Goal: Task Accomplishment & Management: Complete application form

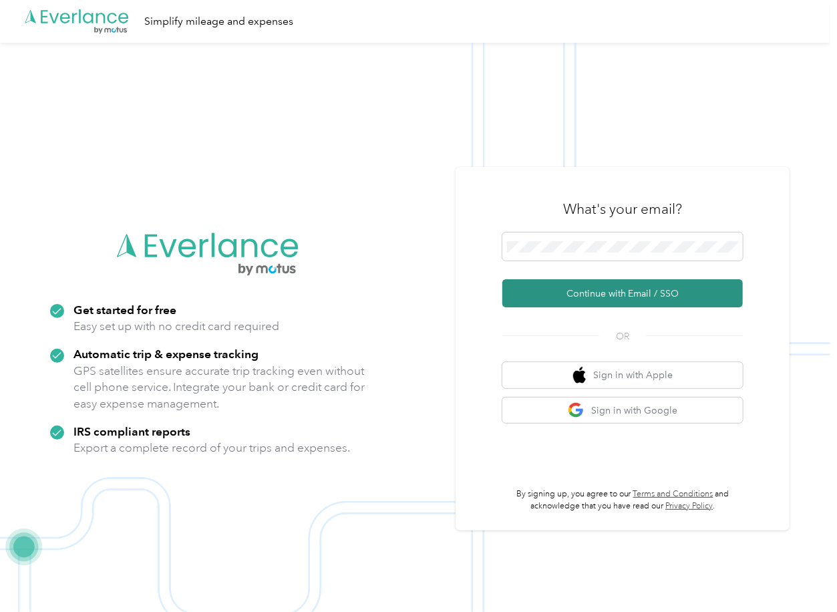
click at [557, 299] on button "Continue with Email / SSO" at bounding box center [623, 293] width 241 height 28
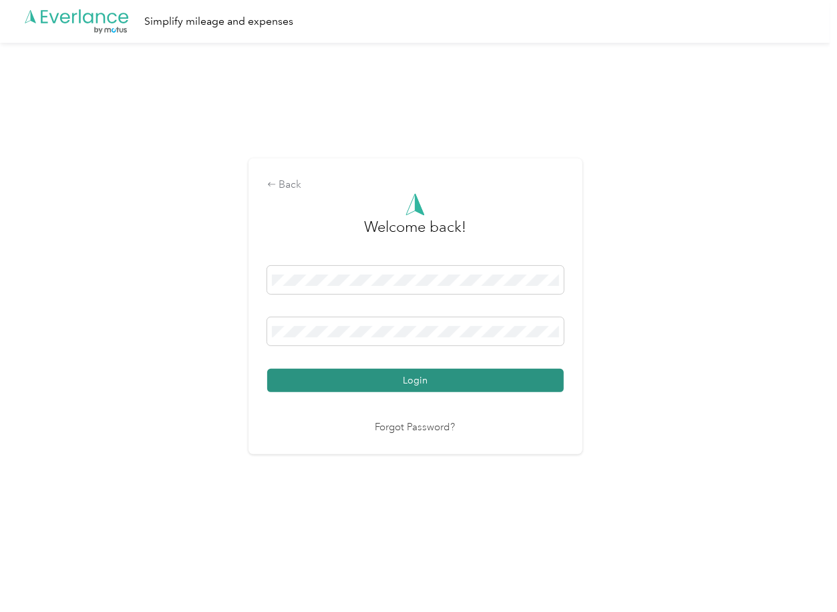
drag, startPoint x: 311, startPoint y: 380, endPoint x: 20, endPoint y: 375, distance: 290.7
click at [311, 381] on button "Login" at bounding box center [415, 380] width 297 height 23
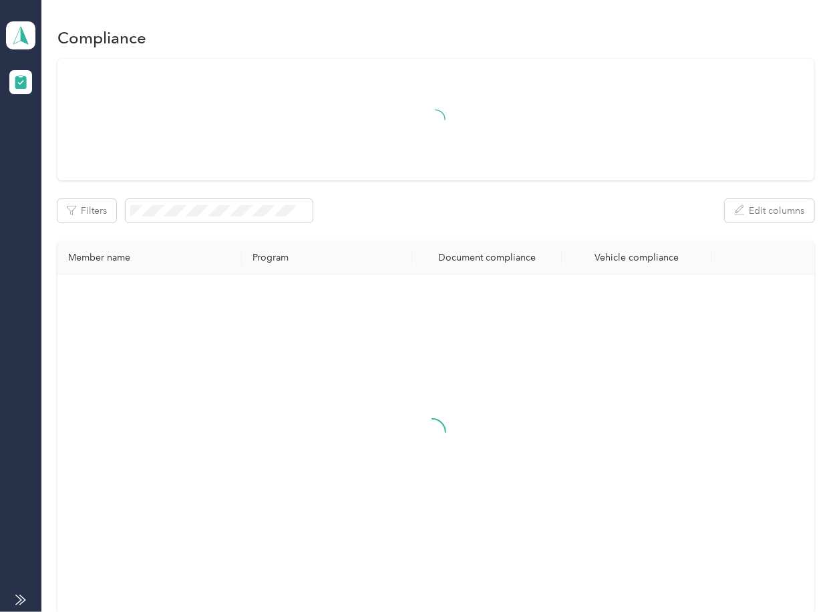
drag, startPoint x: 537, startPoint y: 177, endPoint x: 358, endPoint y: 165, distance: 179.5
click at [538, 176] on div at bounding box center [435, 120] width 756 height 122
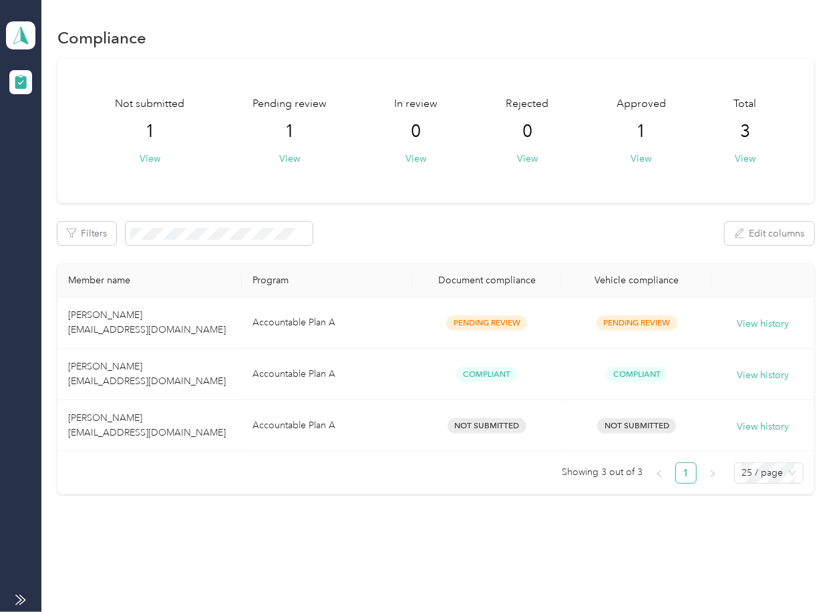
click at [37, 35] on aside "Edge Gathering Virtual Pipelines 2, LLC Team dashboard" at bounding box center [20, 306] width 41 height 612
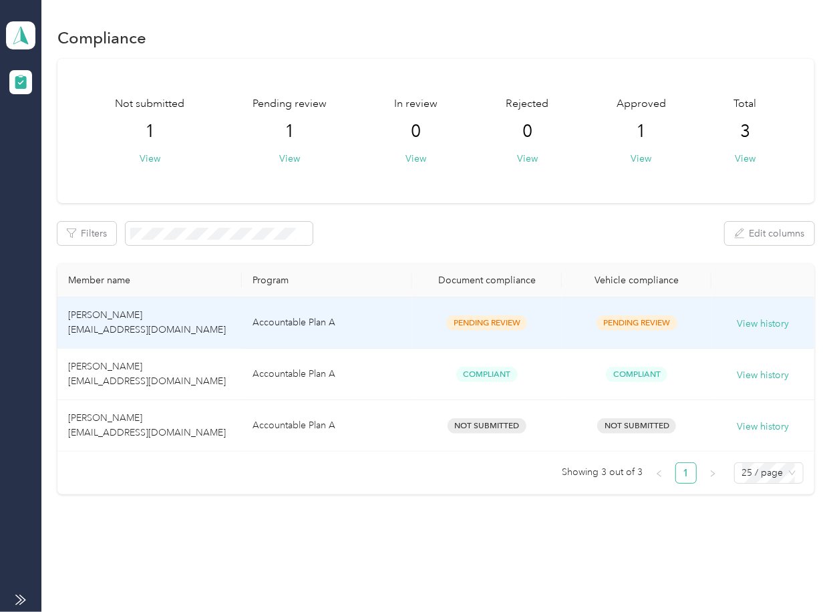
click at [365, 334] on td "Accountable Plan A" at bounding box center [327, 322] width 170 height 51
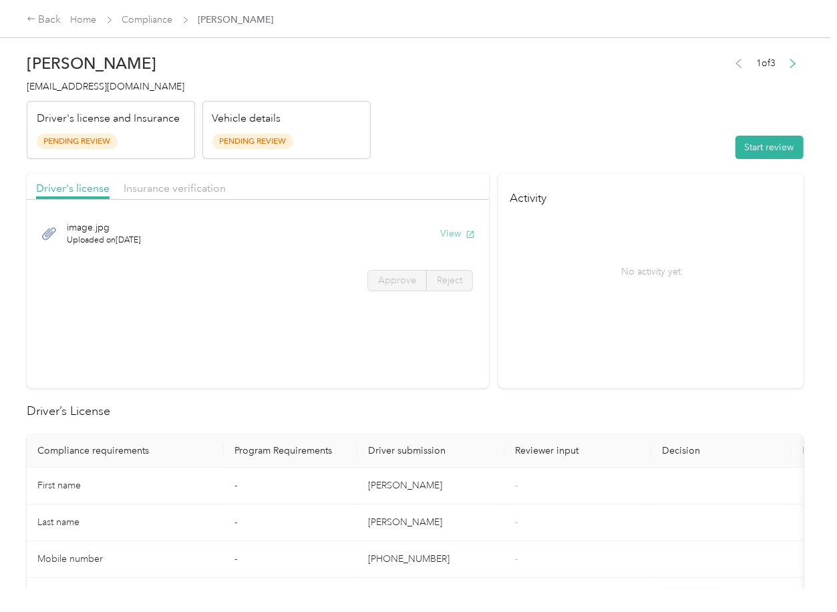
click at [457, 233] on button "View" at bounding box center [457, 234] width 35 height 14
drag, startPoint x: 415, startPoint y: 174, endPoint x: 402, endPoint y: 172, distance: 13.4
click at [414, 173] on div "Driver's license Insurance verification" at bounding box center [258, 186] width 462 height 27
click at [214, 193] on span "Insurance verification" at bounding box center [175, 188] width 102 height 13
click at [182, 182] on span "Insurance verification" at bounding box center [175, 188] width 102 height 13
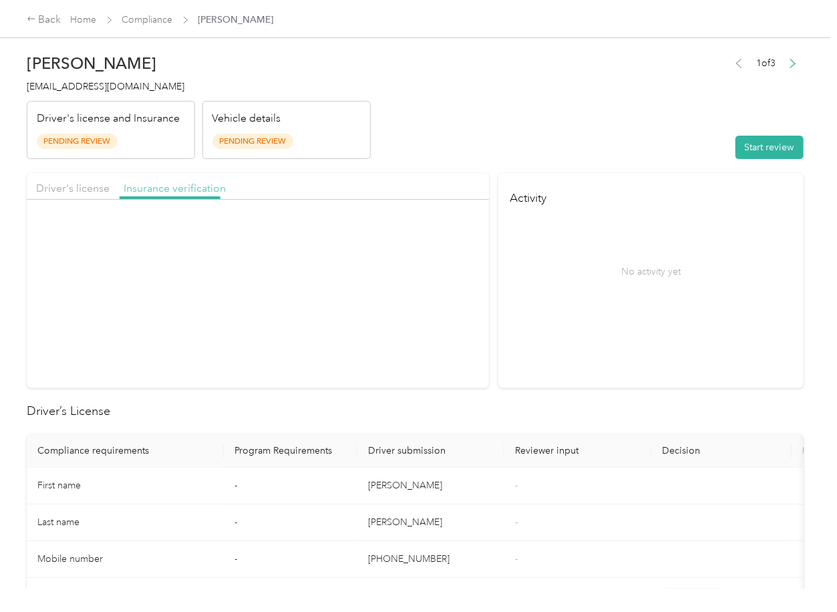
click at [180, 186] on span "Insurance verification" at bounding box center [175, 188] width 102 height 13
click at [458, 228] on button "View" at bounding box center [457, 234] width 35 height 14
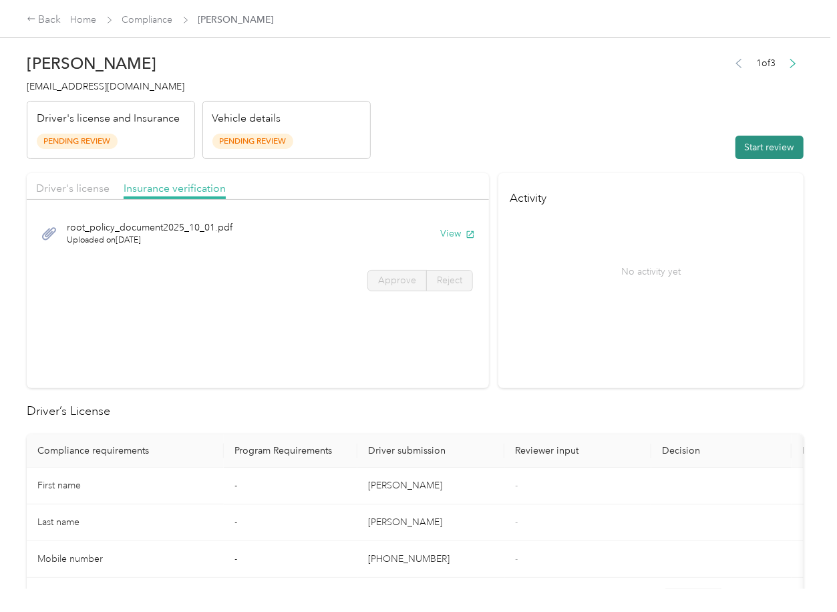
click at [747, 146] on button "Start review" at bounding box center [770, 147] width 68 height 23
drag, startPoint x: 64, startPoint y: 178, endPoint x: 70, endPoint y: 190, distance: 14.0
click at [65, 182] on div "Driver's license Insurance verification" at bounding box center [258, 186] width 462 height 27
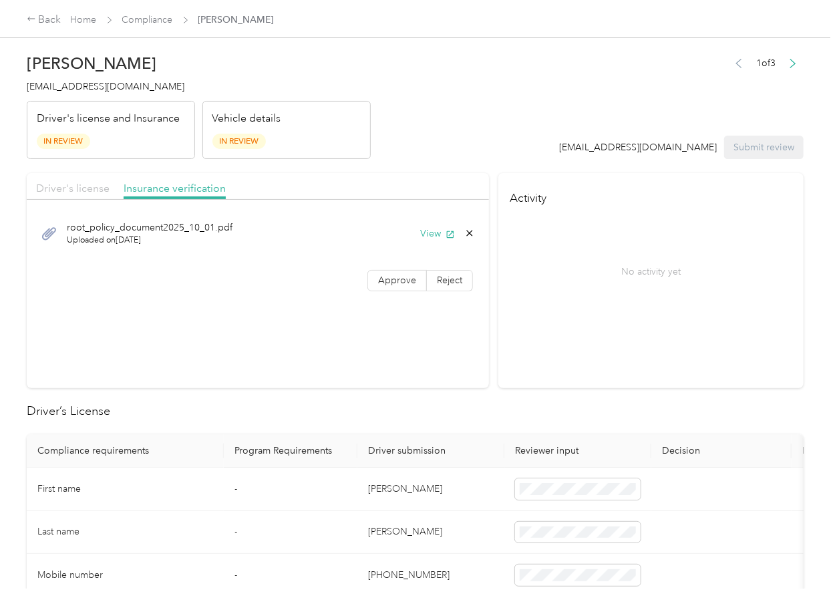
drag, startPoint x: 70, startPoint y: 190, endPoint x: 77, endPoint y: 186, distance: 7.8
click at [70, 190] on span "Driver's license" at bounding box center [73, 188] width 74 height 13
drag, startPoint x: 82, startPoint y: 185, endPoint x: 118, endPoint y: 199, distance: 38.7
click at [93, 189] on span "Driver's license" at bounding box center [73, 188] width 74 height 13
click at [411, 283] on label "Approve" at bounding box center [397, 280] width 59 height 21
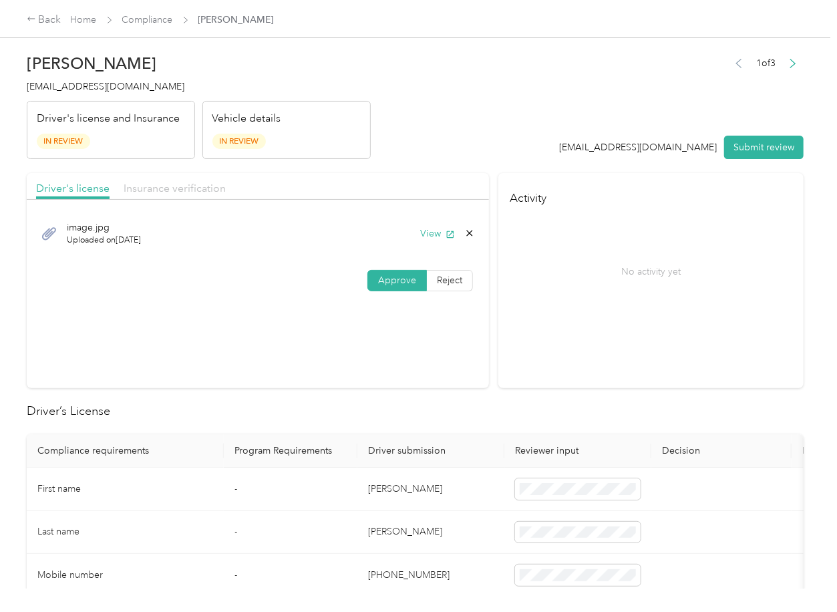
drag, startPoint x: 204, startPoint y: 198, endPoint x: 187, endPoint y: 192, distance: 17.8
click at [204, 198] on div "Driver's license Insurance verification" at bounding box center [258, 186] width 462 height 27
click at [183, 191] on span "Insurance verification" at bounding box center [175, 188] width 102 height 13
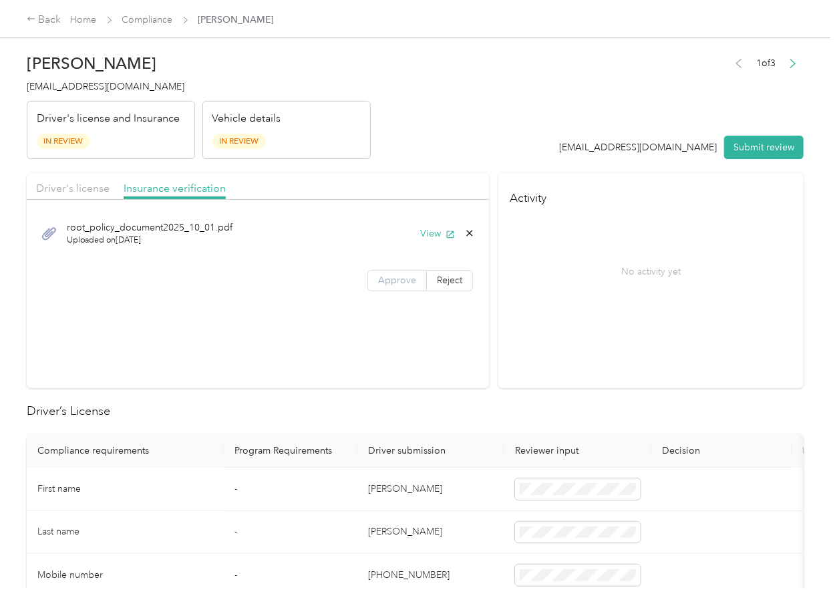
click at [397, 288] on label "Approve" at bounding box center [397, 280] width 59 height 21
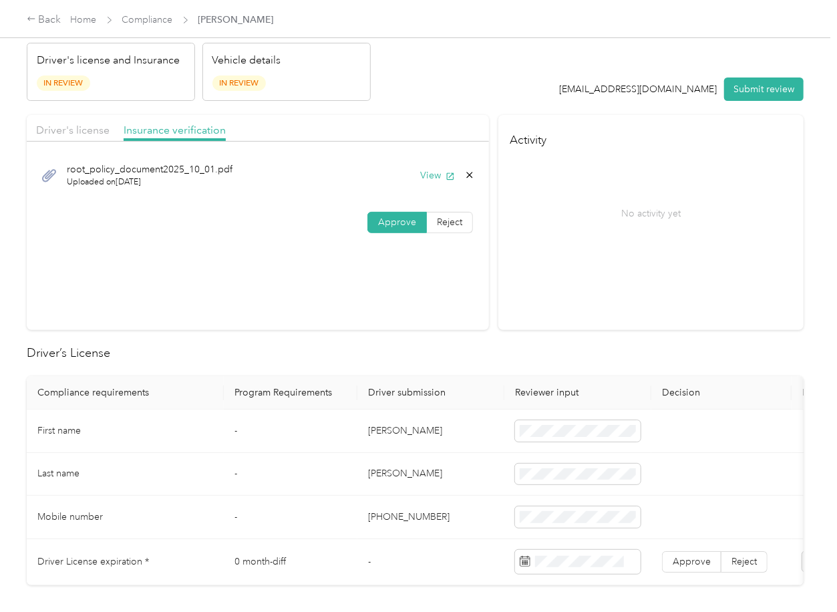
scroll to position [178, 0]
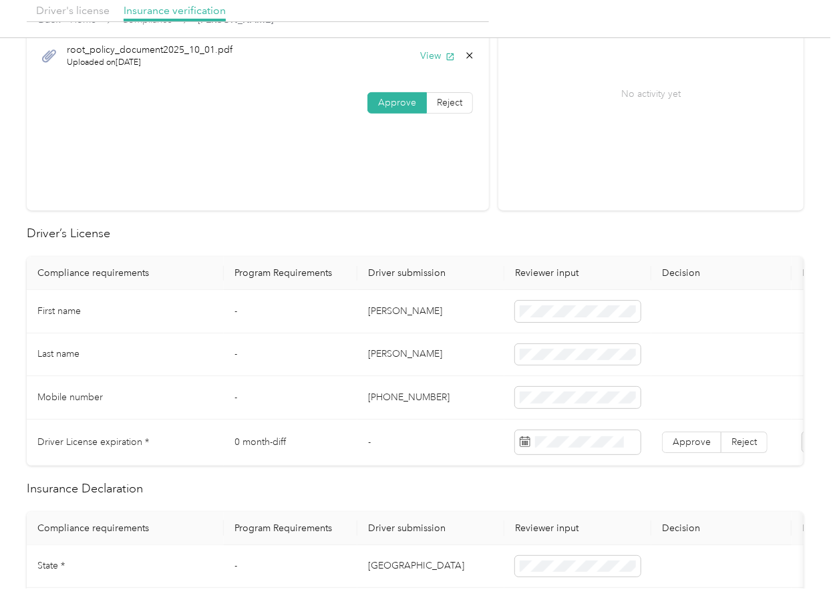
click at [391, 313] on td "[PERSON_NAME]" at bounding box center [431, 311] width 147 height 43
copy td "[PERSON_NAME]"
click at [549, 317] on span at bounding box center [578, 311] width 126 height 21
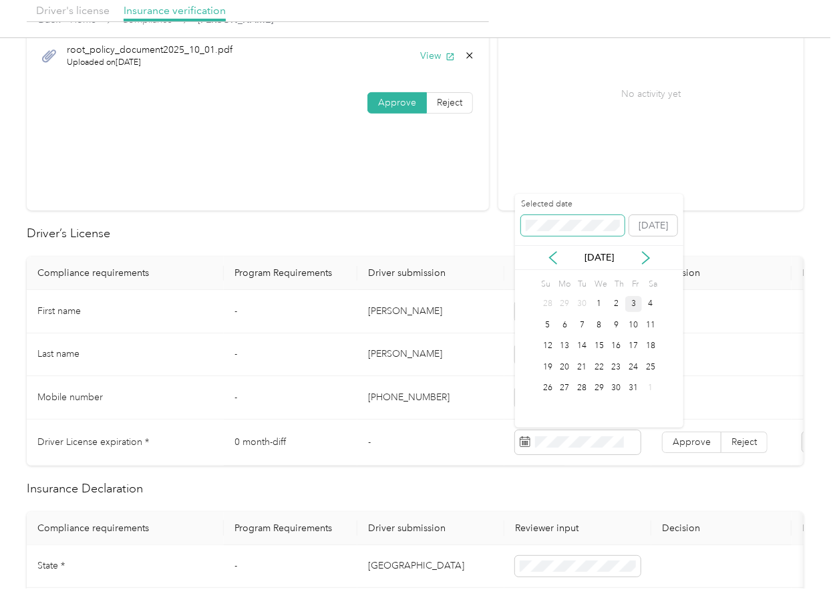
click at [567, 231] on span at bounding box center [573, 225] width 104 height 21
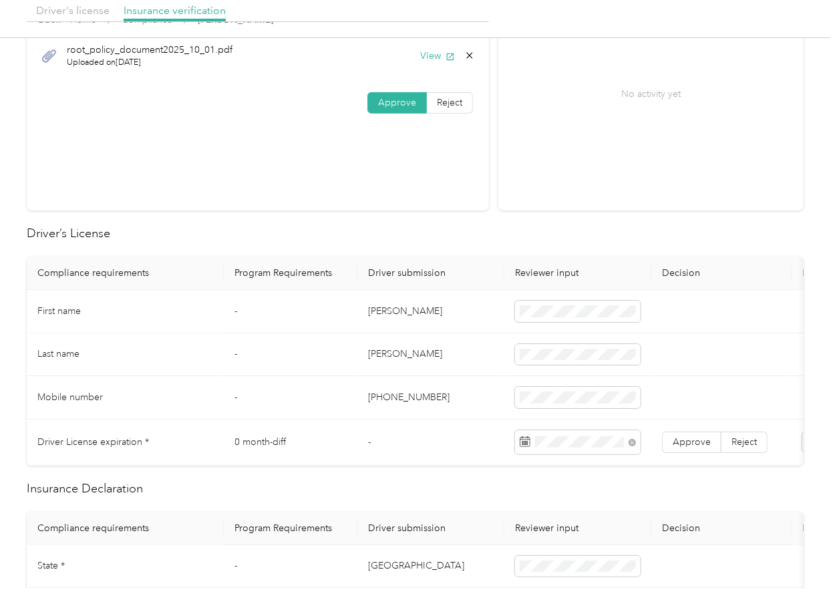
click at [266, 354] on td "-" at bounding box center [291, 354] width 134 height 43
click at [686, 444] on span "Approve" at bounding box center [692, 441] width 38 height 11
click at [406, 315] on td "[PERSON_NAME]" at bounding box center [431, 311] width 147 height 43
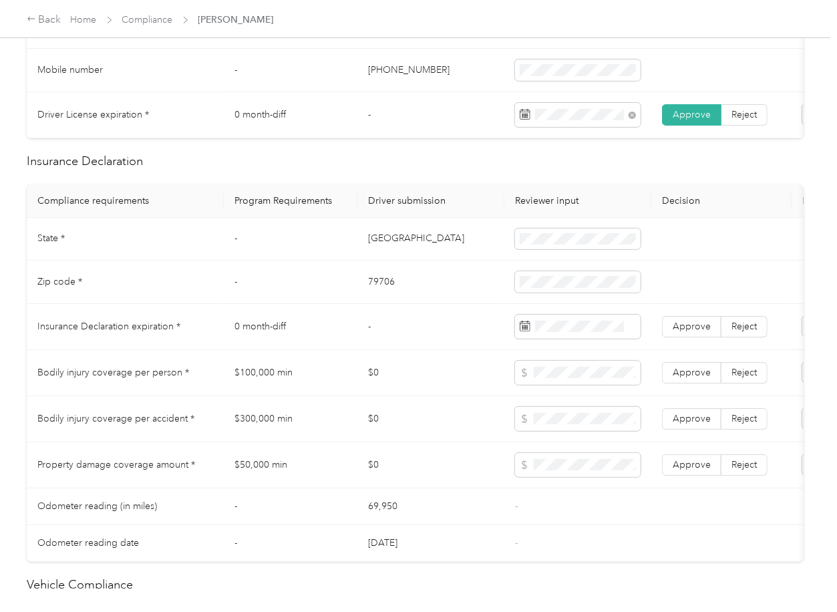
scroll to position [535, 0]
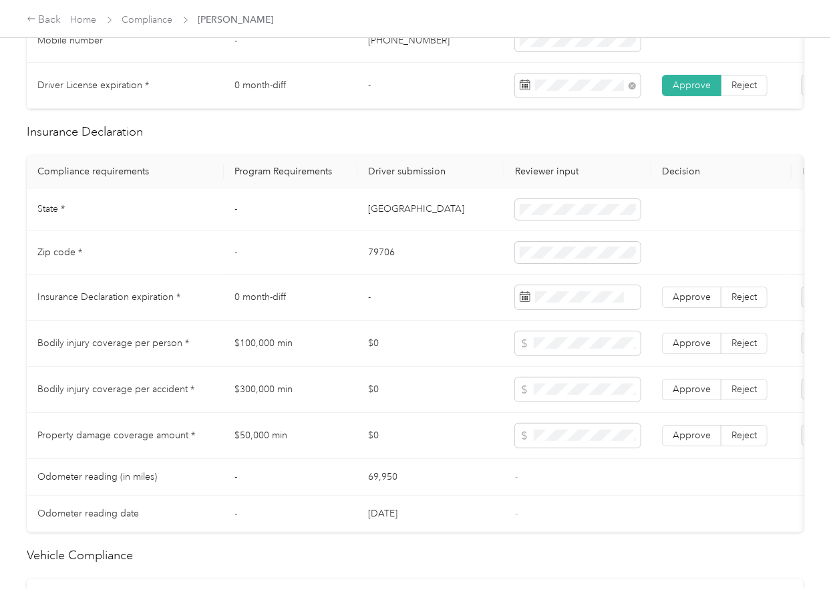
click at [367, 221] on td "[GEOGRAPHIC_DATA]" at bounding box center [431, 209] width 147 height 43
copy td "[GEOGRAPHIC_DATA]"
click at [380, 267] on td "79706" at bounding box center [431, 252] width 147 height 43
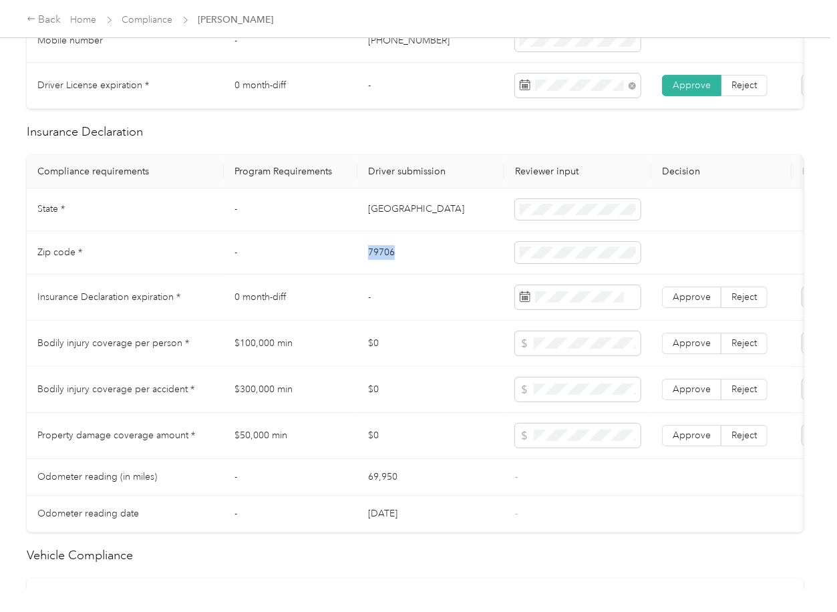
click at [380, 267] on td "79706" at bounding box center [431, 252] width 147 height 43
copy td "79706"
click at [375, 317] on td "-" at bounding box center [431, 298] width 147 height 46
click at [683, 303] on span "Approve" at bounding box center [692, 296] width 38 height 11
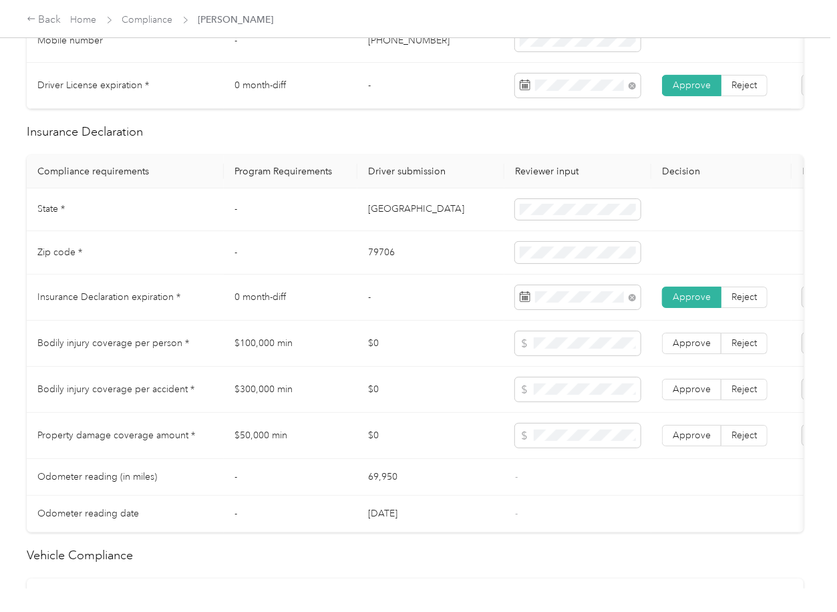
drag, startPoint x: 391, startPoint y: 356, endPoint x: 434, endPoint y: 315, distance: 59.5
click at [392, 356] on td "$0" at bounding box center [431, 344] width 147 height 46
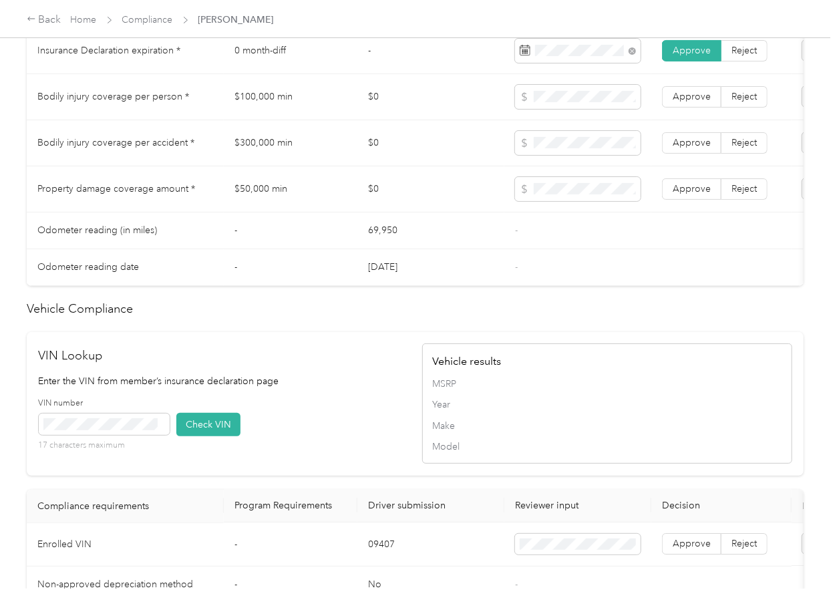
scroll to position [1123, 0]
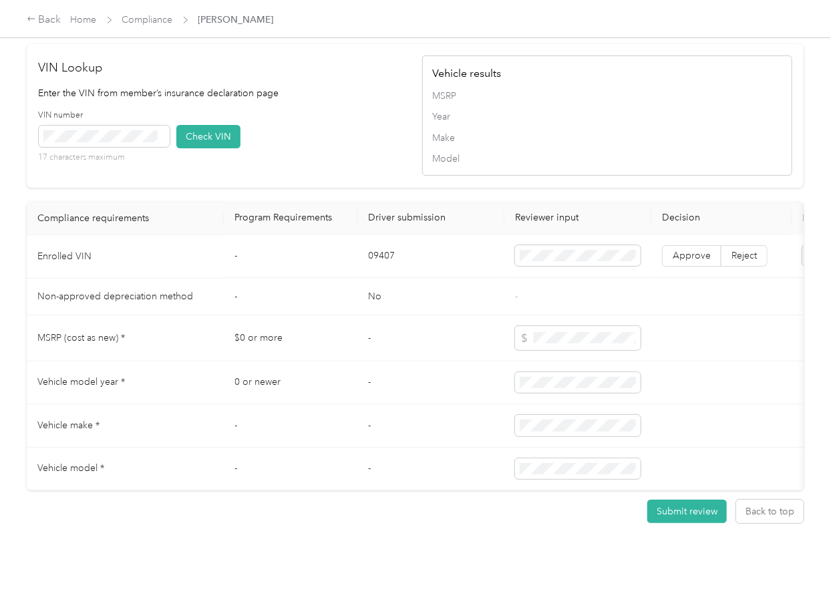
click at [378, 235] on td "09407" at bounding box center [431, 256] width 147 height 43
drag, startPoint x: 378, startPoint y: 225, endPoint x: 277, endPoint y: 235, distance: 102.1
click at [374, 235] on td "09407" at bounding box center [431, 256] width 147 height 43
copy td "09407"
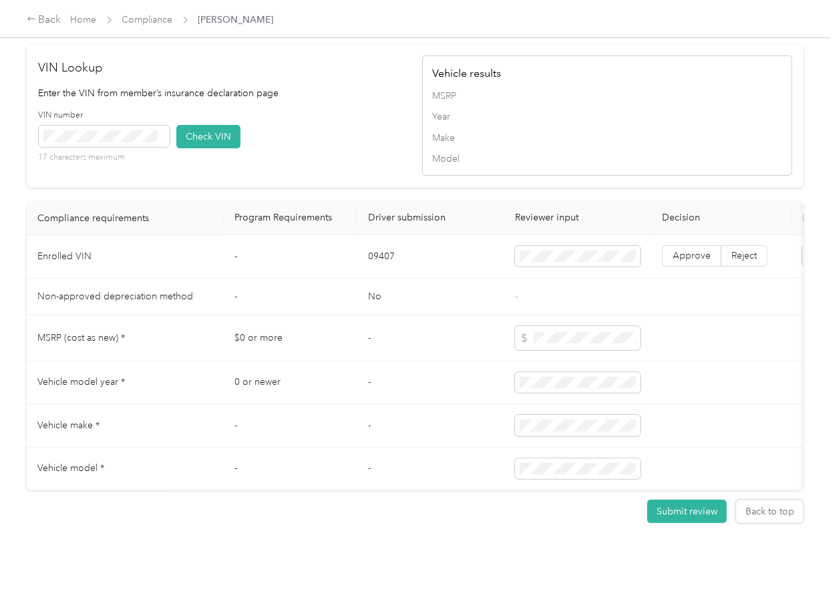
click at [295, 148] on div "VIN Lookup Enter the VIN from member’s insurance declaration page VIN number 17…" at bounding box center [415, 116] width 777 height 144
click at [204, 125] on button "Check VIN" at bounding box center [208, 136] width 64 height 23
drag, startPoint x: 693, startPoint y: 228, endPoint x: 79, endPoint y: 243, distance: 614.3
click at [693, 251] on span "Approve" at bounding box center [692, 256] width 38 height 11
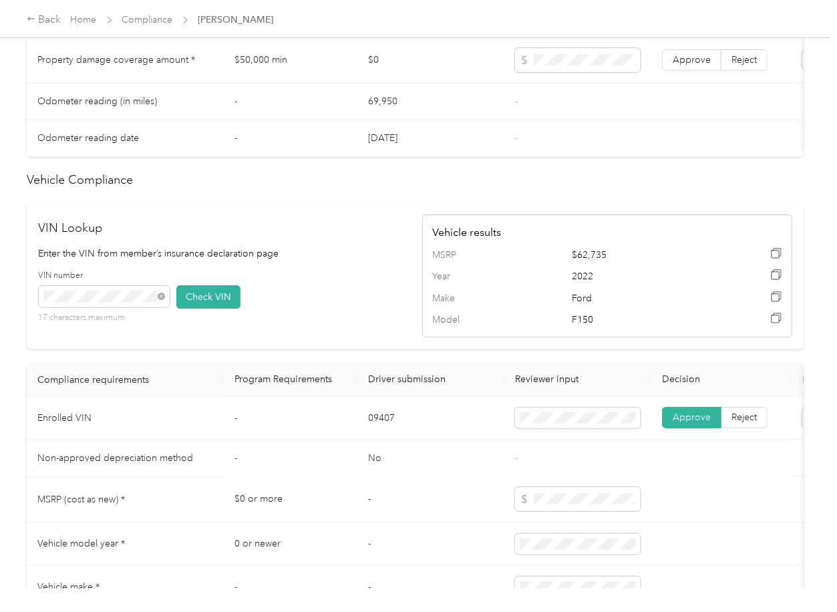
scroll to position [766, 0]
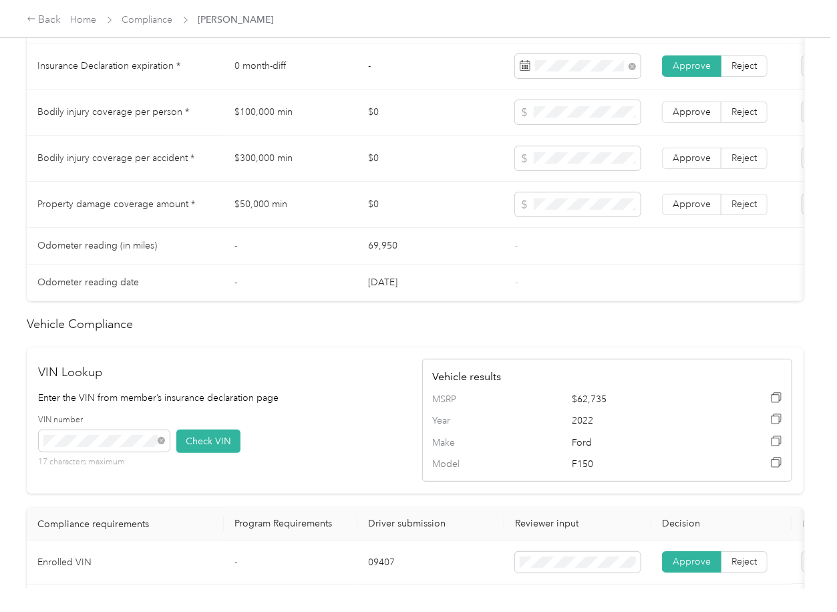
click at [251, 126] on td "$100,000 min" at bounding box center [291, 113] width 134 height 46
copy td "$100,000 min"
click at [567, 114] on td at bounding box center [578, 113] width 147 height 46
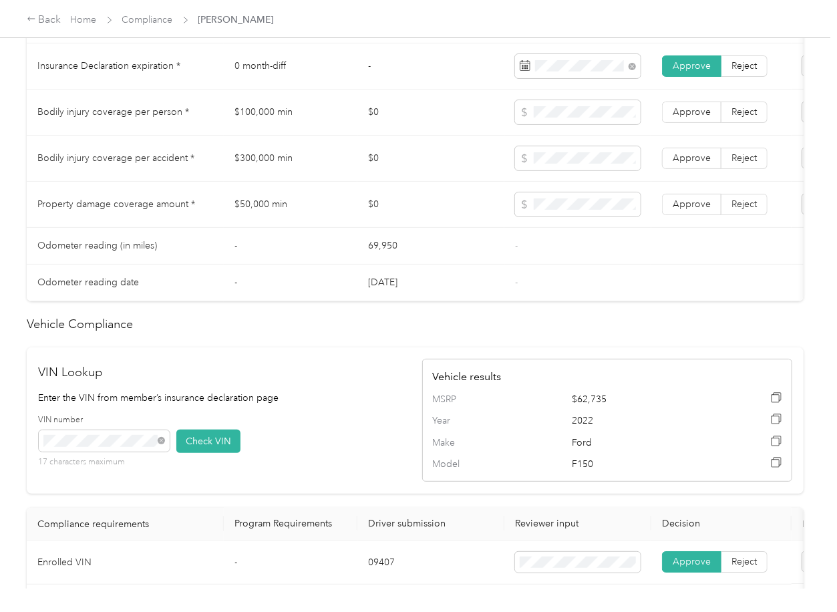
click at [265, 175] on td "$300,000 min" at bounding box center [291, 159] width 134 height 46
copy td "$300,000 min"
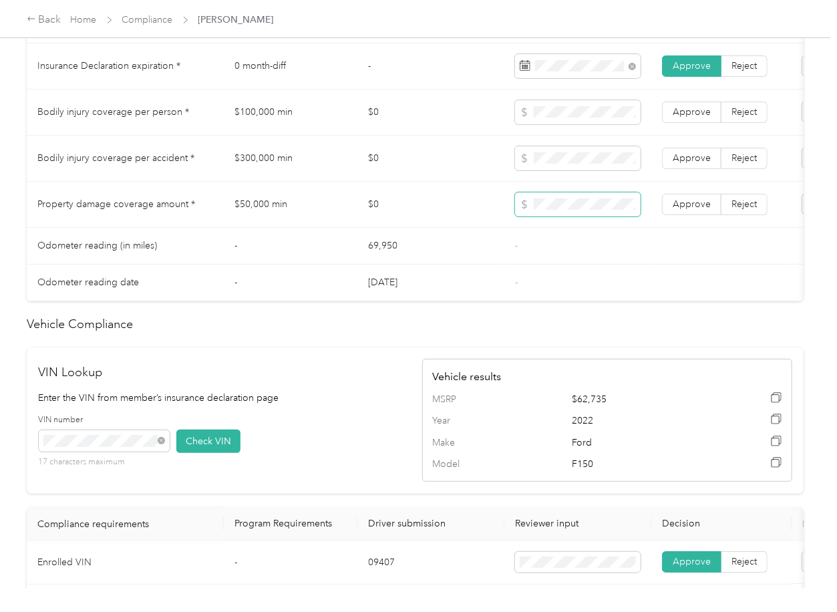
click at [462, 213] on tr "Property damage coverage amount * $50,000 min $0 Approve Reject" at bounding box center [498, 205] width 942 height 46
click at [709, 204] on td "Approve Reject" at bounding box center [722, 205] width 140 height 46
click at [696, 164] on span "Approve" at bounding box center [692, 157] width 38 height 11
click at [696, 118] on span "Approve" at bounding box center [692, 111] width 38 height 11
click at [692, 210] on span "Approve" at bounding box center [692, 203] width 38 height 11
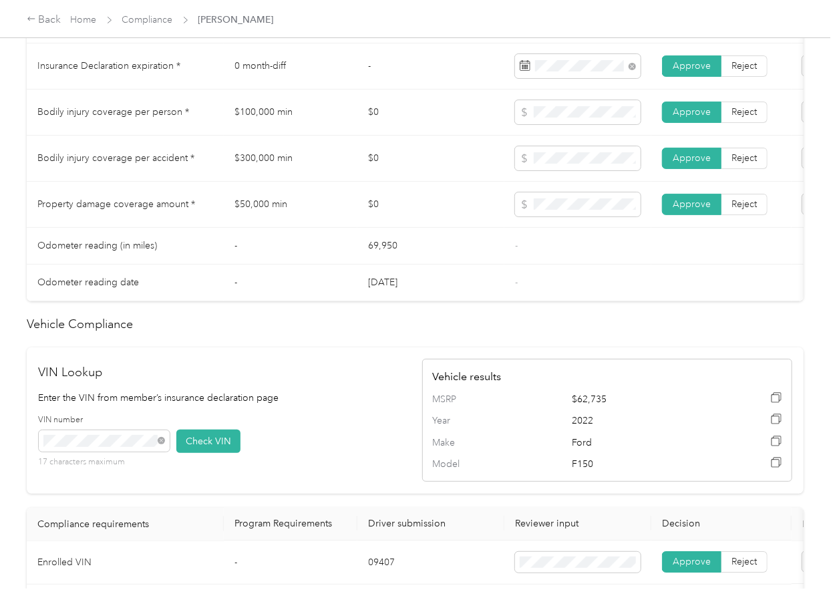
click at [325, 254] on td "-" at bounding box center [291, 246] width 134 height 37
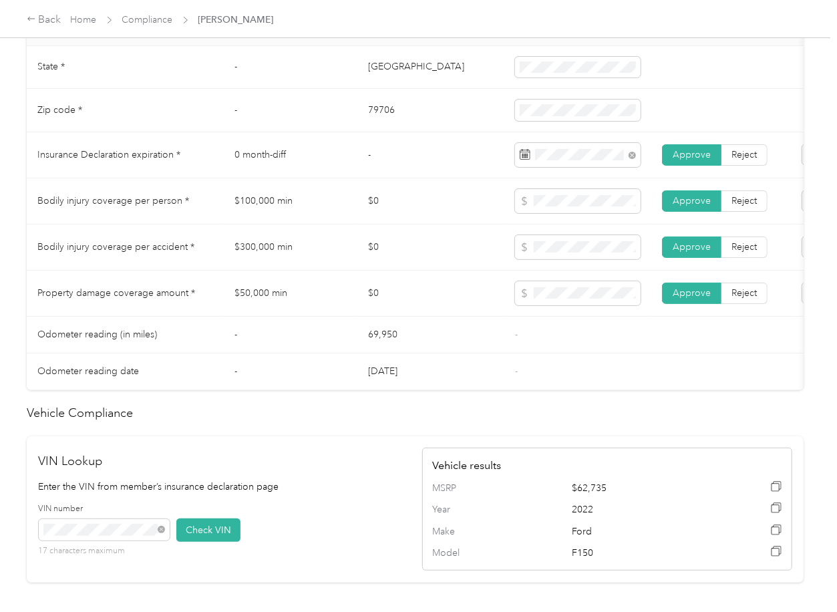
click at [480, 255] on td "$0" at bounding box center [431, 248] width 147 height 46
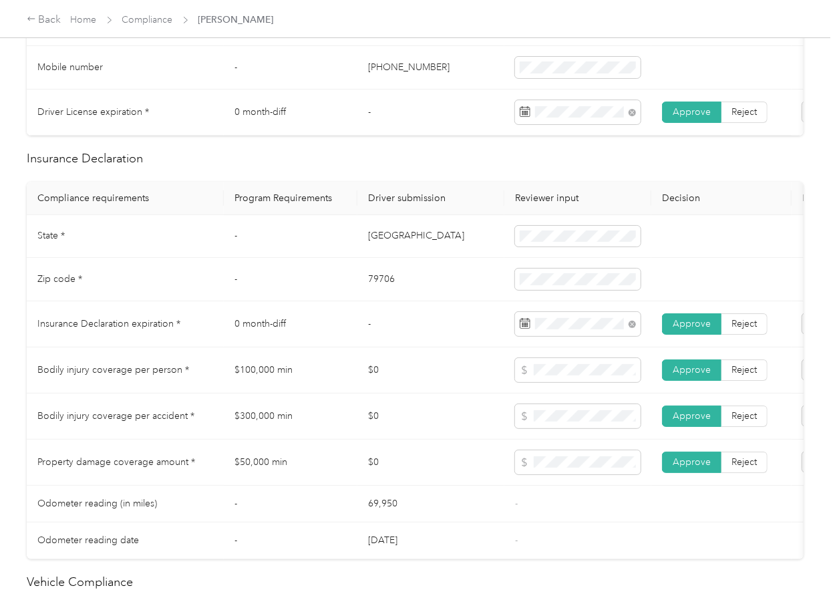
scroll to position [499, 0]
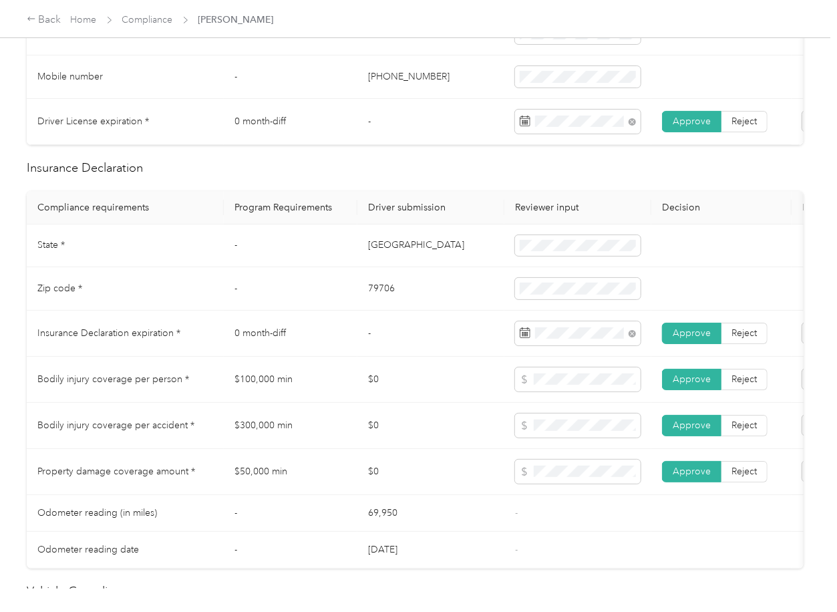
click at [329, 328] on td "0 month-diff" at bounding box center [291, 334] width 134 height 46
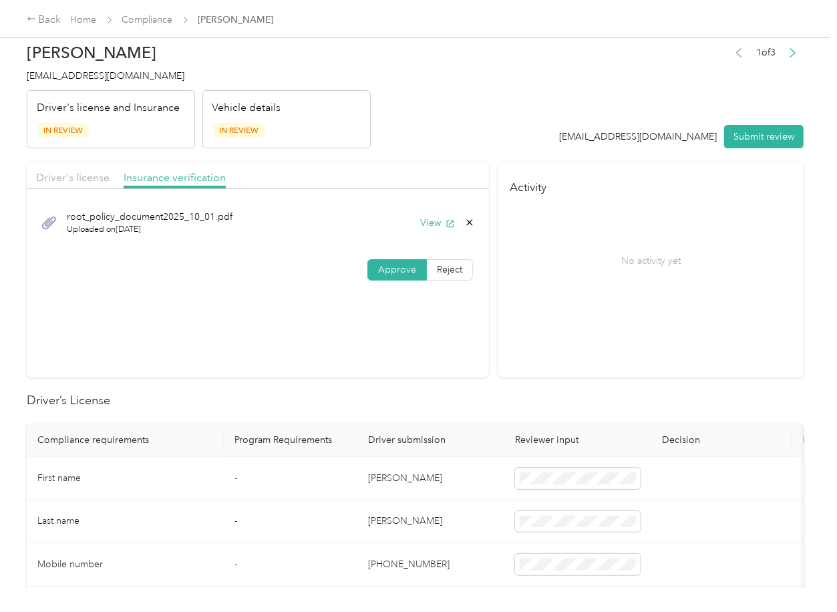
scroll to position [0, 0]
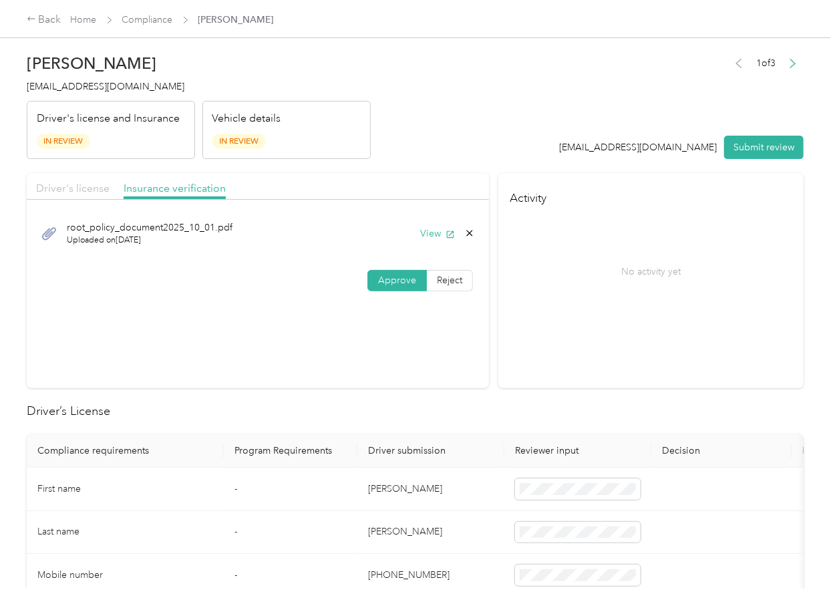
click at [78, 189] on span "Driver's license" at bounding box center [73, 188] width 74 height 13
drag, startPoint x: 744, startPoint y: 148, endPoint x: 719, endPoint y: 154, distance: 26.1
click at [745, 148] on button "Submit review" at bounding box center [764, 147] width 80 height 23
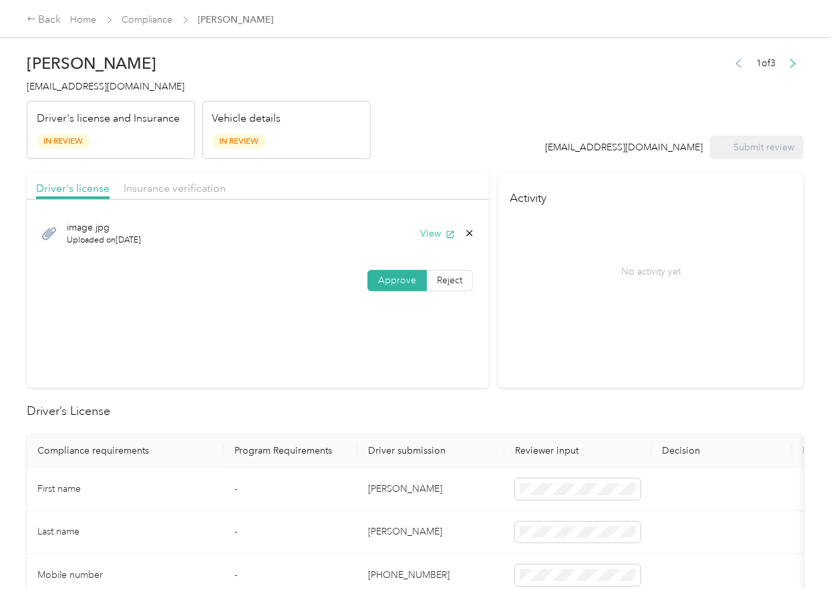
click at [99, 82] on span "[EMAIL_ADDRESS][DOMAIN_NAME]" at bounding box center [106, 86] width 158 height 11
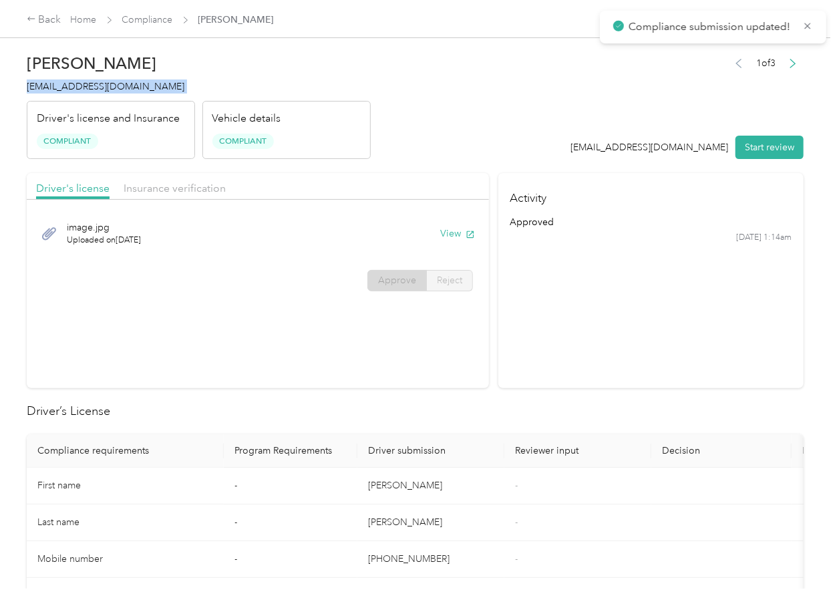
copy span "[EMAIL_ADDRESS][DOMAIN_NAME]"
click at [485, 375] on div "Driver's license Insurance verification image.jpg Uploaded on [DATE] View Appro…" at bounding box center [415, 280] width 777 height 215
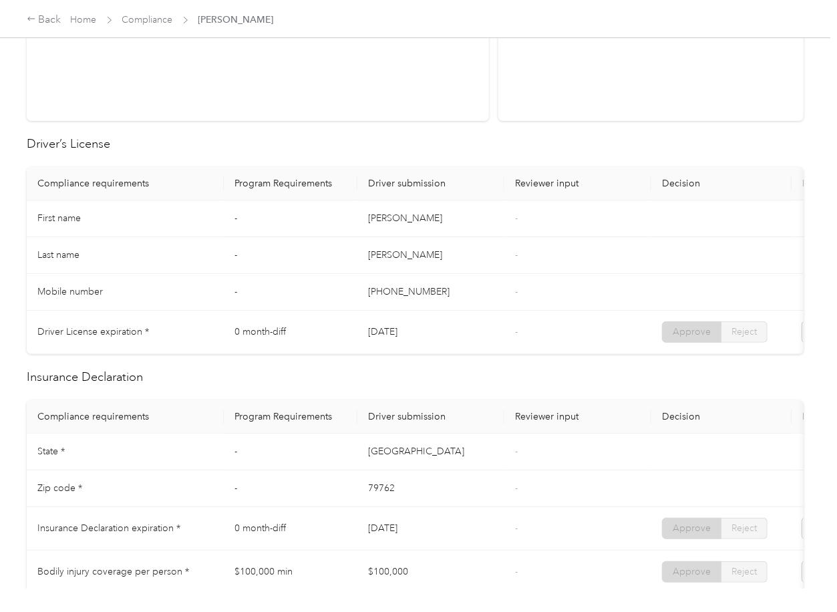
scroll to position [535, 0]
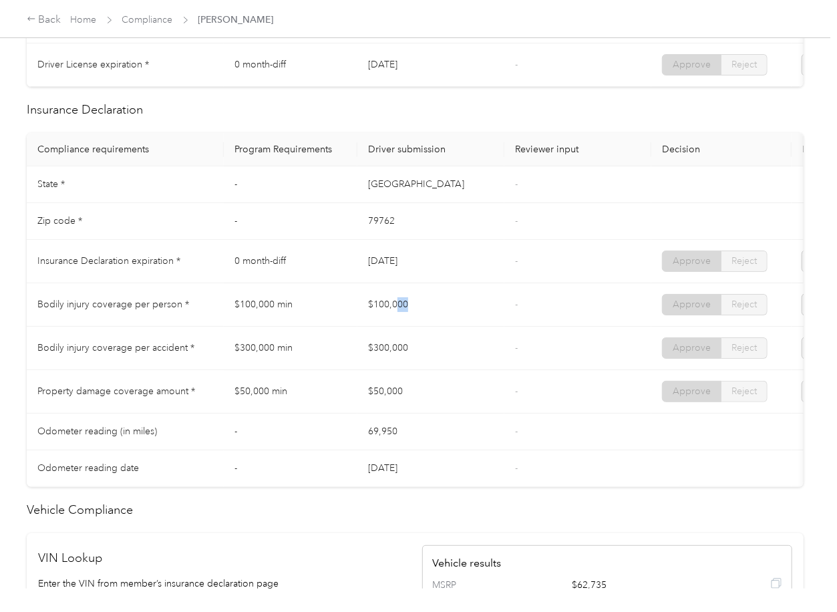
drag, startPoint x: 398, startPoint y: 310, endPoint x: 451, endPoint y: 313, distance: 52.9
click at [451, 313] on td "$100,000" at bounding box center [431, 304] width 147 height 43
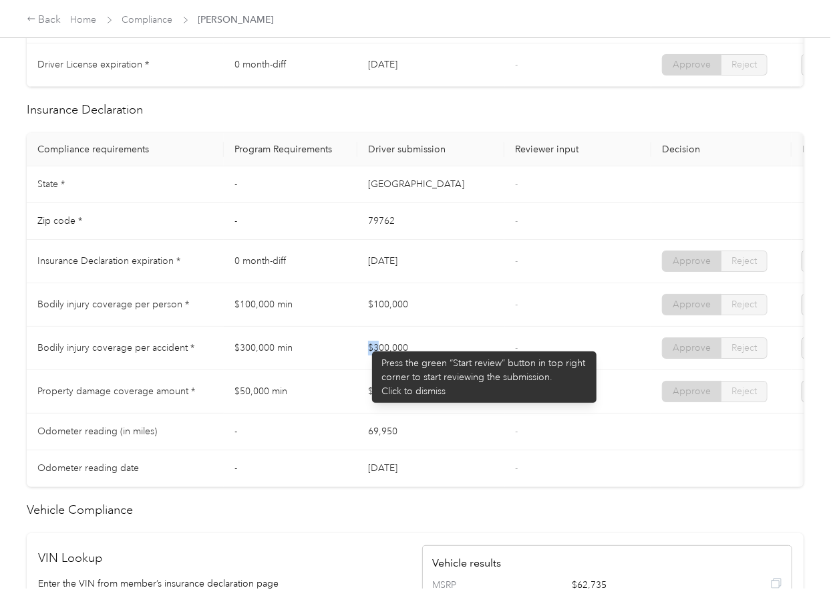
drag, startPoint x: 366, startPoint y: 345, endPoint x: 377, endPoint y: 379, distance: 35.9
click at [402, 353] on td "$300,000" at bounding box center [431, 348] width 147 height 43
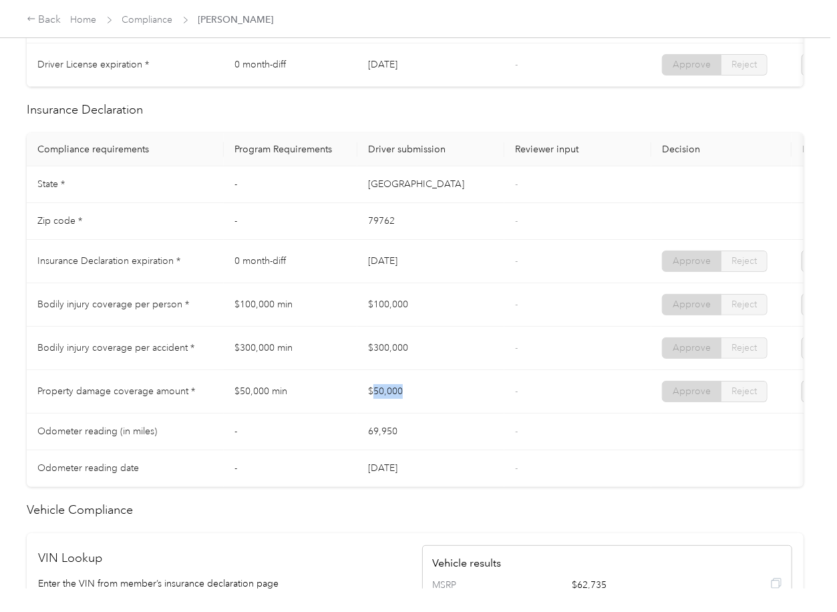
drag, startPoint x: 374, startPoint y: 388, endPoint x: 463, endPoint y: 394, distance: 89.1
click at [450, 394] on td "$50,000" at bounding box center [431, 391] width 147 height 43
click at [468, 394] on td "$50,000" at bounding box center [431, 391] width 147 height 43
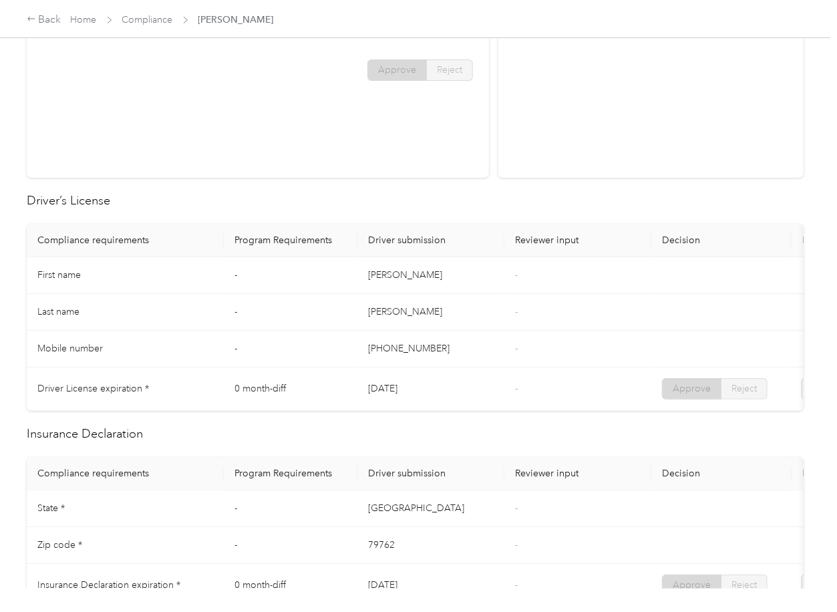
scroll to position [0, 0]
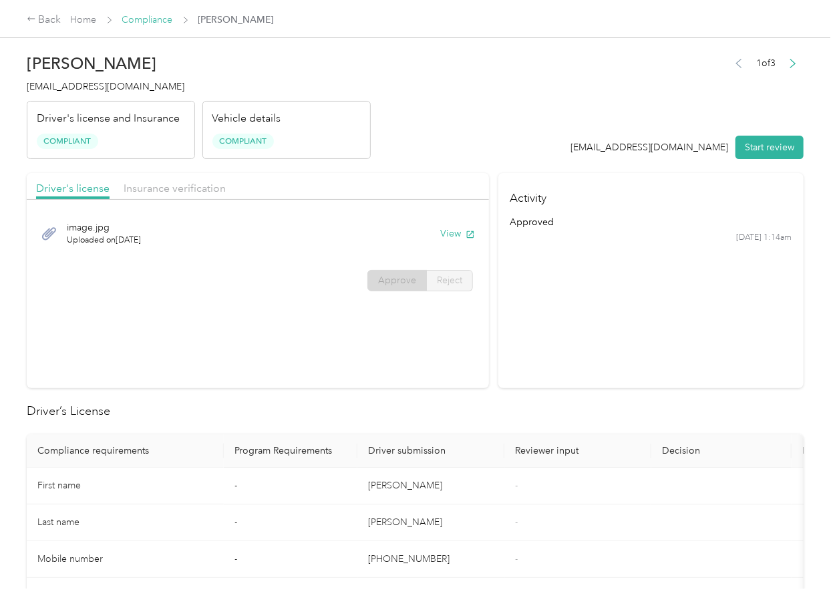
click at [150, 16] on link "Compliance" at bounding box center [147, 19] width 51 height 11
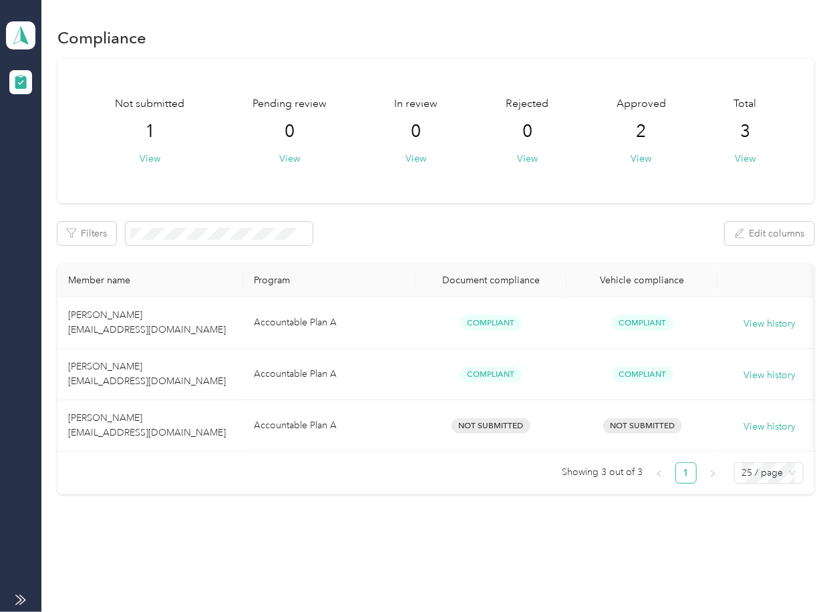
click at [350, 479] on ul "Showing 3 out of 3 1 25 / page" at bounding box center [430, 472] width 746 height 21
drag, startPoint x: 499, startPoint y: 232, endPoint x: 328, endPoint y: 200, distance: 173.9
click at [499, 232] on div "Filters Edit columns" at bounding box center [435, 233] width 756 height 23
click at [24, 26] on icon at bounding box center [21, 35] width 20 height 19
click at [54, 140] on div "Log out" at bounding box center [42, 140] width 51 height 14
